Goal: Check status: Check status

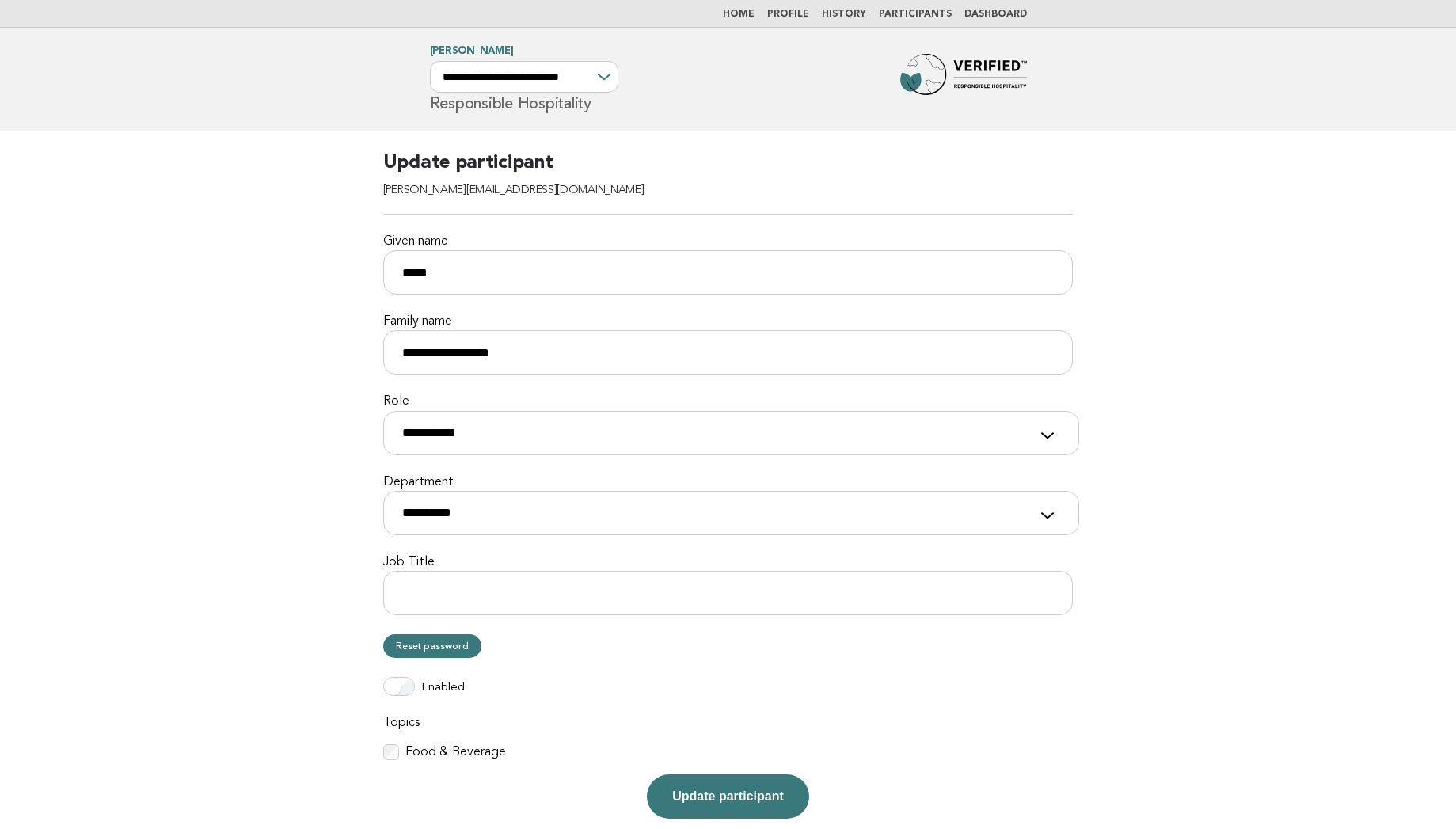
click at [751, 16] on link "Home" at bounding box center [739, 14] width 32 height 10
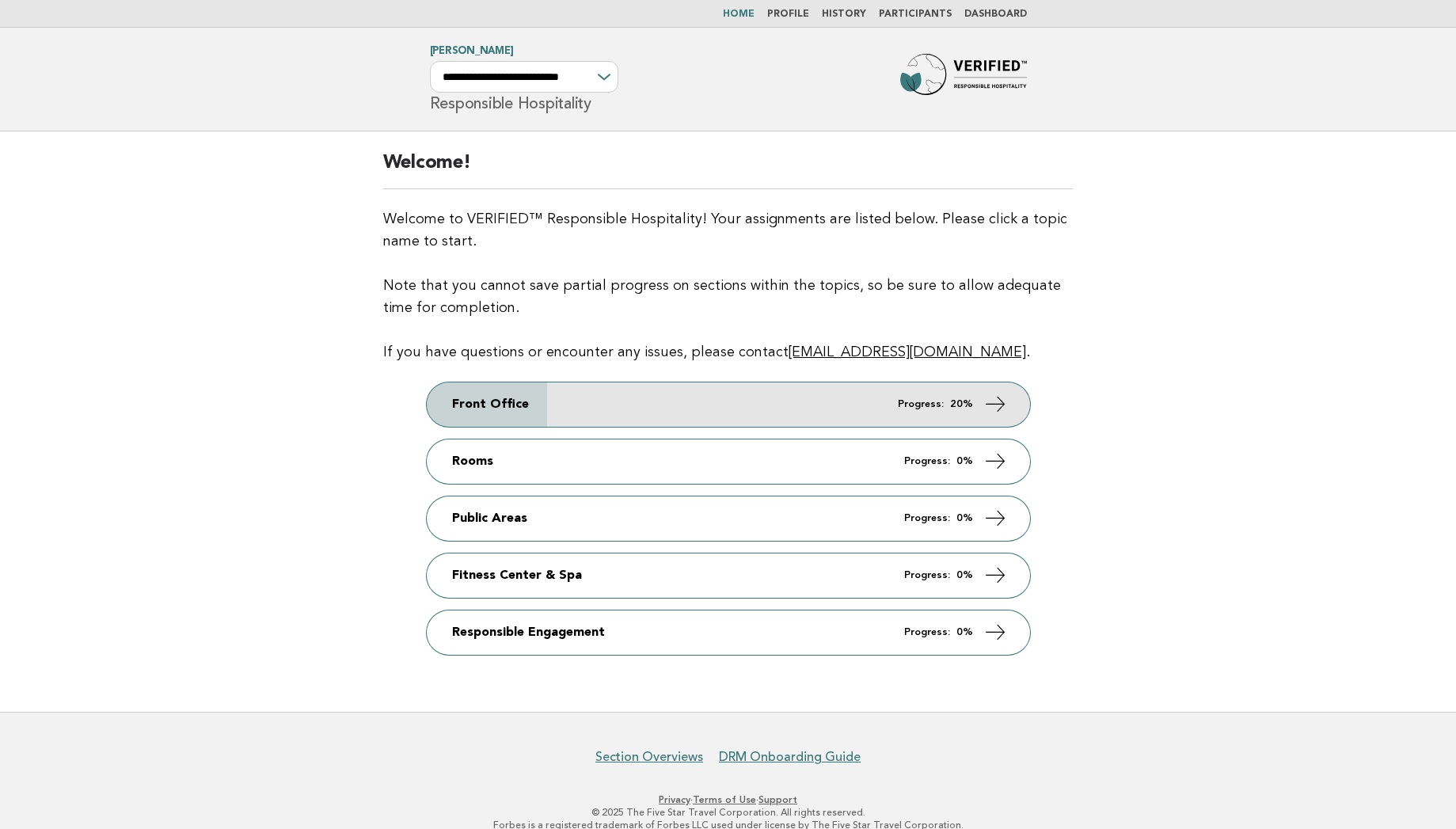
click at [637, 401] on link "Front Office Progress: 20%" at bounding box center [728, 405] width 603 height 45
